Goal: Information Seeking & Learning: Check status

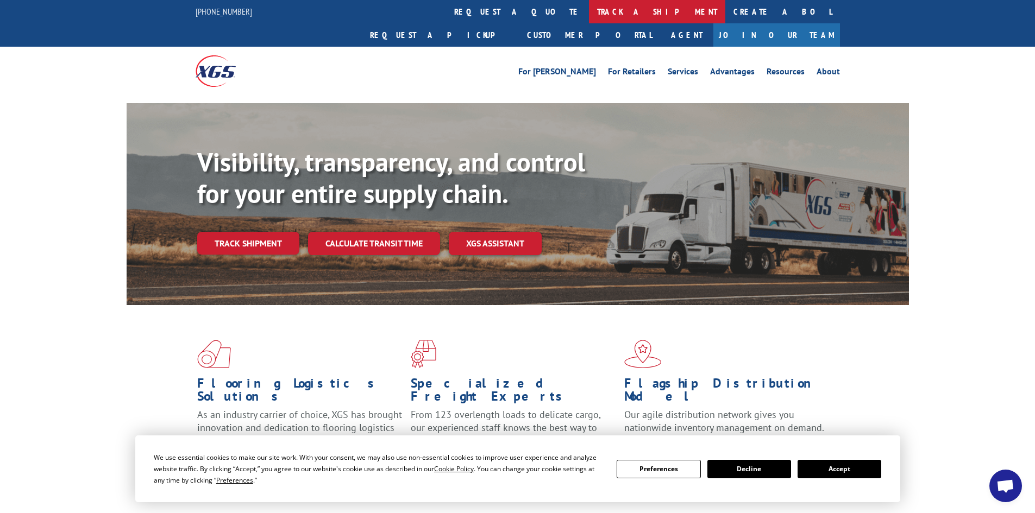
click at [589, 12] on link "track a shipment" at bounding box center [657, 11] width 136 height 23
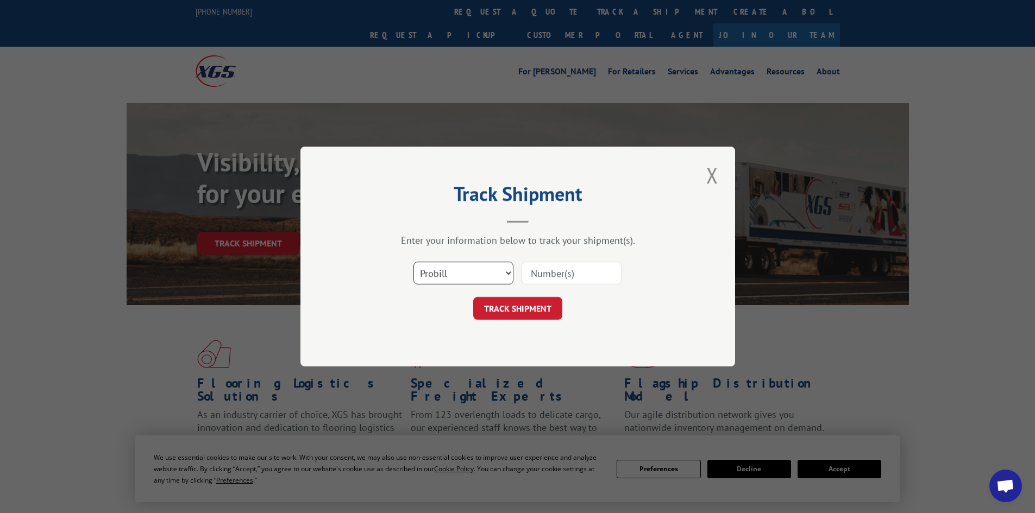
click at [506, 279] on select "Select category... Probill BOL PO" at bounding box center [463, 273] width 100 height 23
select select "bol"
click at [413, 262] on select "Select category... Probill BOL PO" at bounding box center [463, 273] width 100 height 23
click at [535, 277] on input at bounding box center [571, 273] width 100 height 23
paste input "6755072"
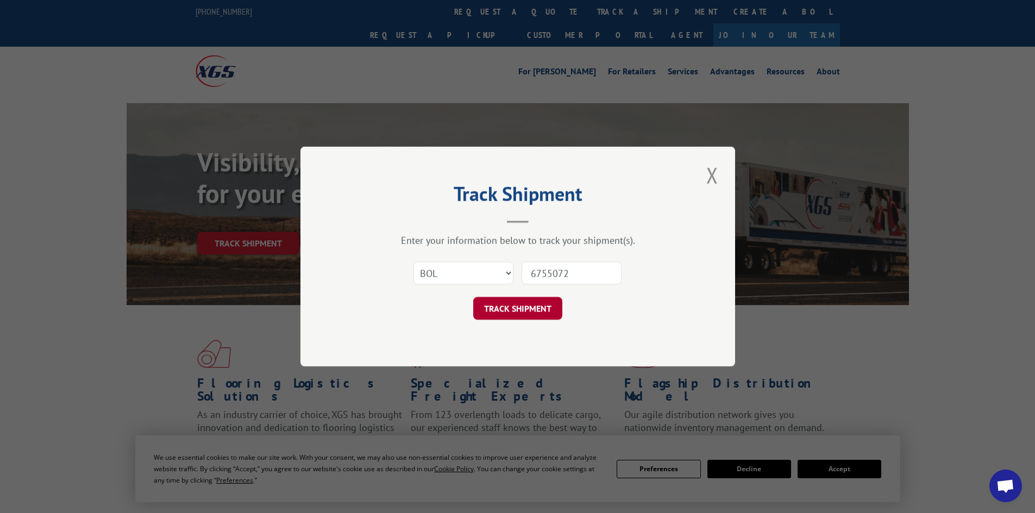
type input "6755072"
click at [533, 310] on button "TRACK SHIPMENT" at bounding box center [517, 308] width 89 height 23
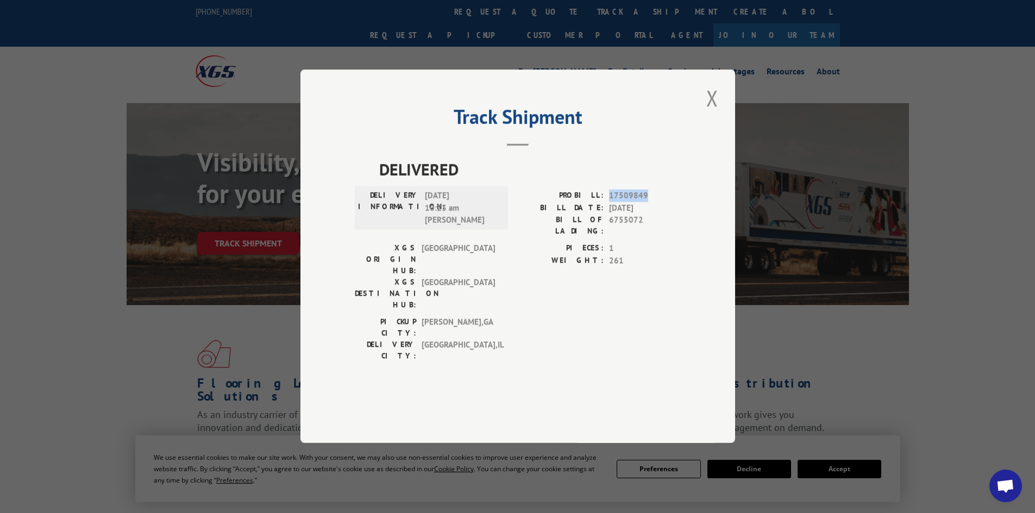
drag, startPoint x: 648, startPoint y: 218, endPoint x: 609, endPoint y: 218, distance: 39.1
click at [609, 203] on span "17509849" at bounding box center [645, 196] width 72 height 12
copy span "17509849"
click at [712, 113] on button "Close modal" at bounding box center [712, 98] width 18 height 30
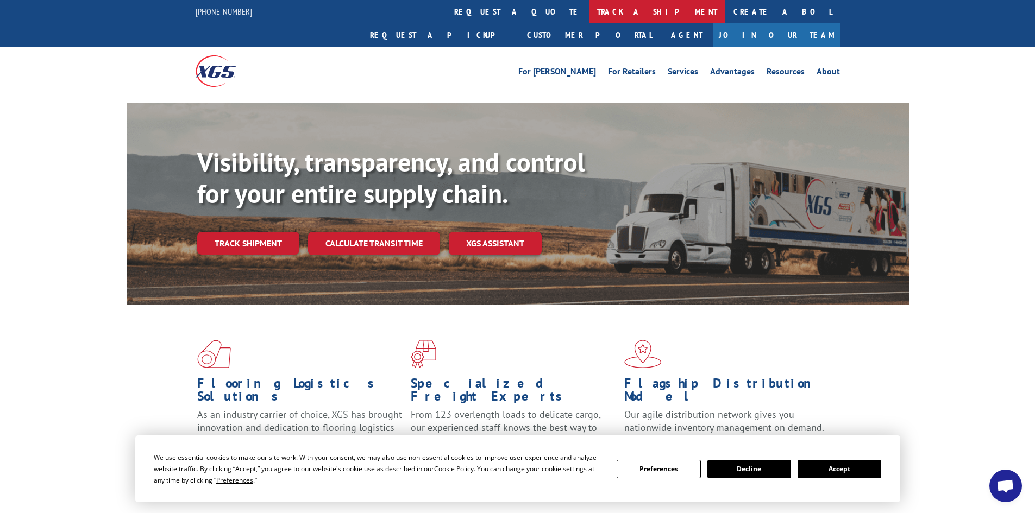
click at [589, 14] on link "track a shipment" at bounding box center [657, 11] width 136 height 23
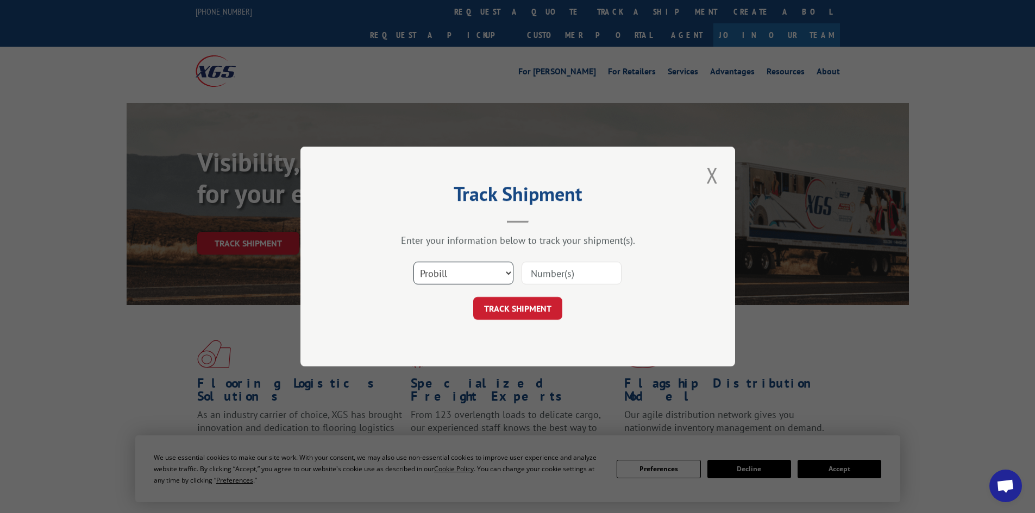
click at [509, 270] on select "Select category... Probill BOL PO" at bounding box center [463, 273] width 100 height 23
click at [413, 262] on select "Select category... Probill BOL PO" at bounding box center [463, 273] width 100 height 23
click at [539, 273] on input at bounding box center [571, 273] width 100 height 23
paste input "17509849"
type input "17509849"
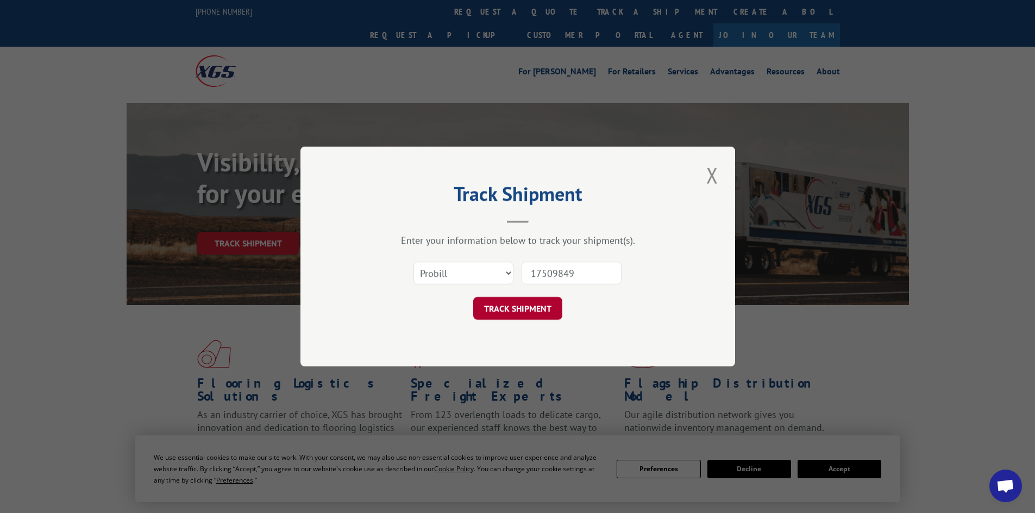
click at [502, 311] on button "TRACK SHIPMENT" at bounding box center [517, 308] width 89 height 23
